Goal: Information Seeking & Learning: Understand process/instructions

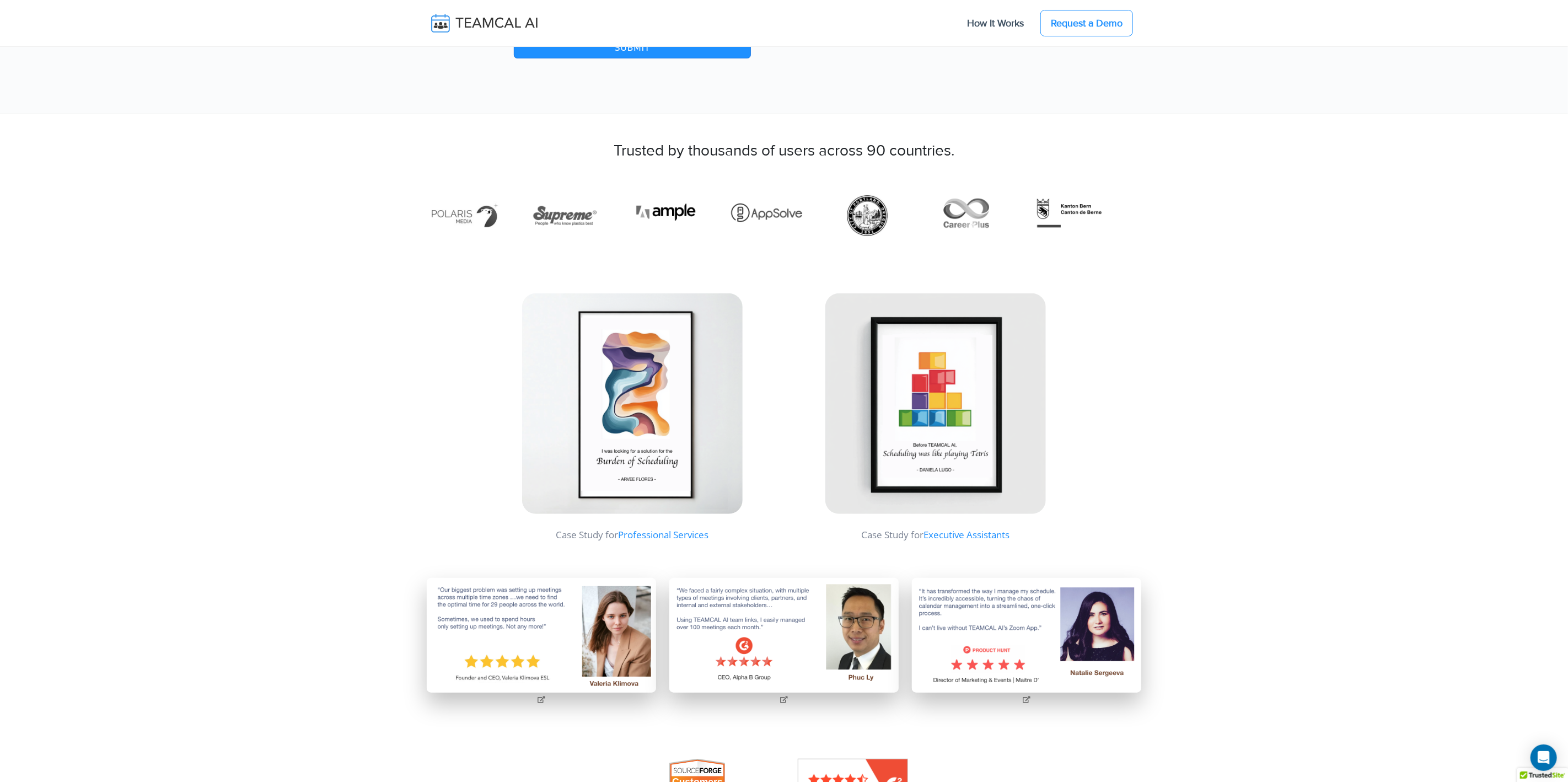
scroll to position [389, 0]
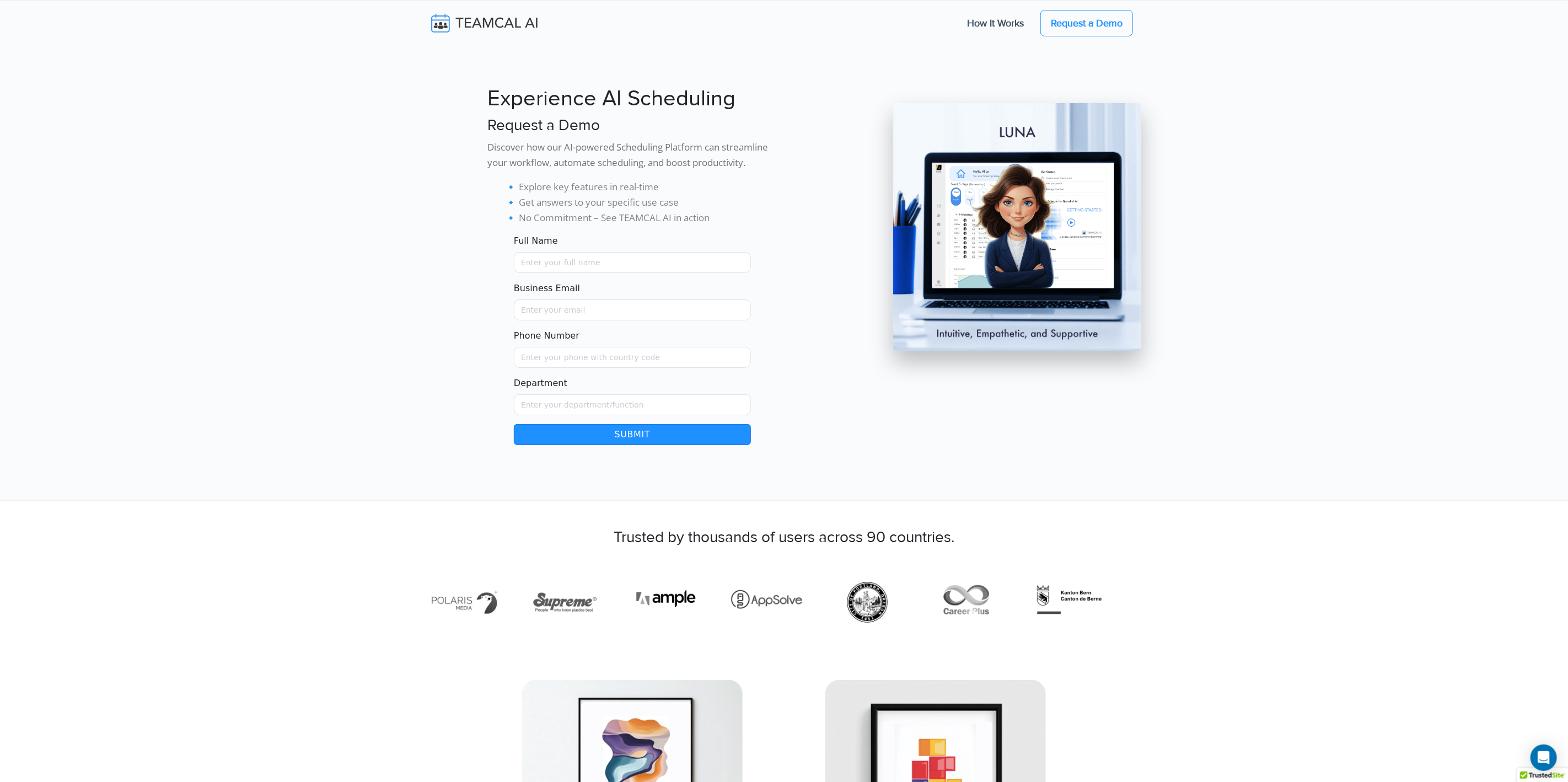
click at [492, 38] on nav "How It Works Request a Demo" at bounding box center [784, 24] width 714 height 38
click at [490, 28] on img at bounding box center [492, 23] width 131 height 23
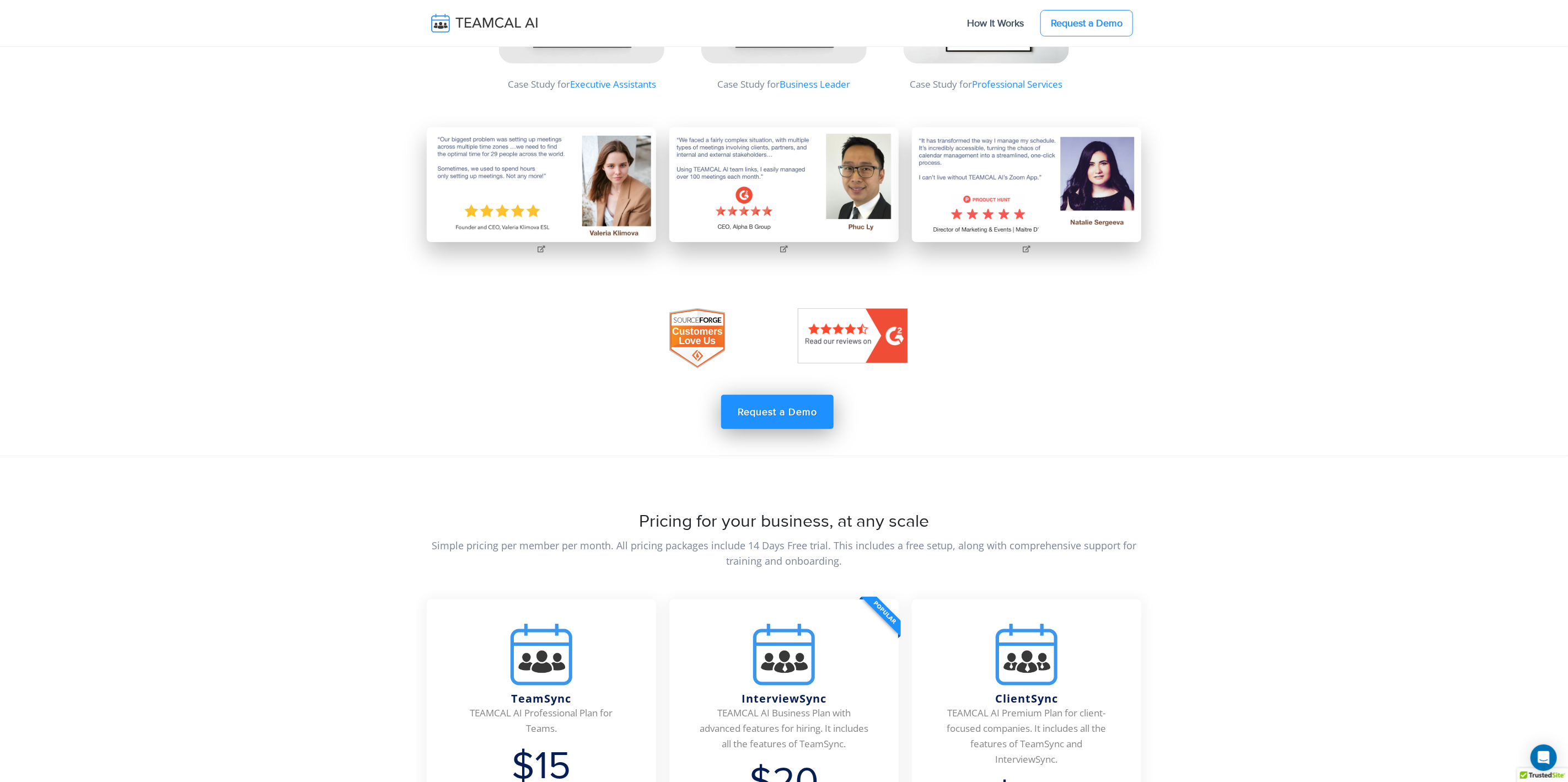
scroll to position [3890, 0]
